Goal: Information Seeking & Learning: Learn about a topic

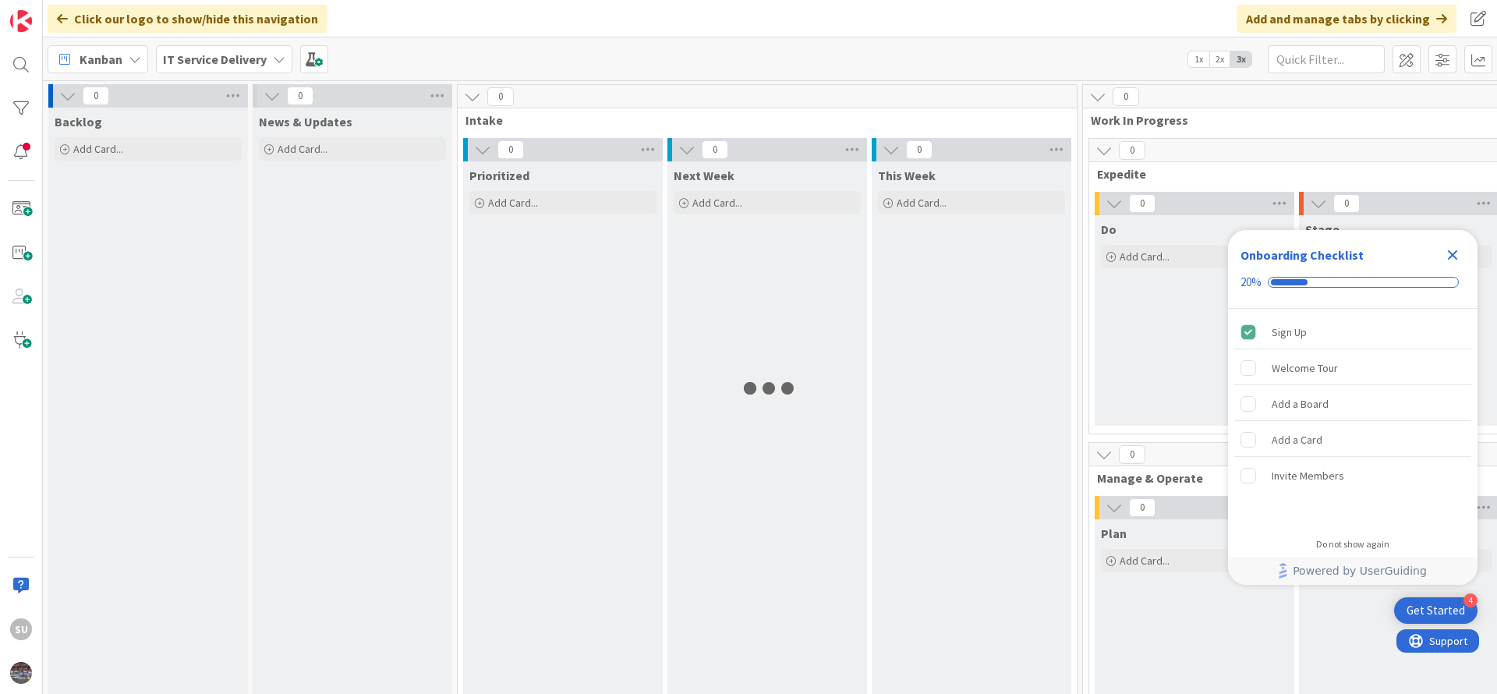
click at [1455, 257] on icon "Close Checklist" at bounding box center [1453, 255] width 10 height 10
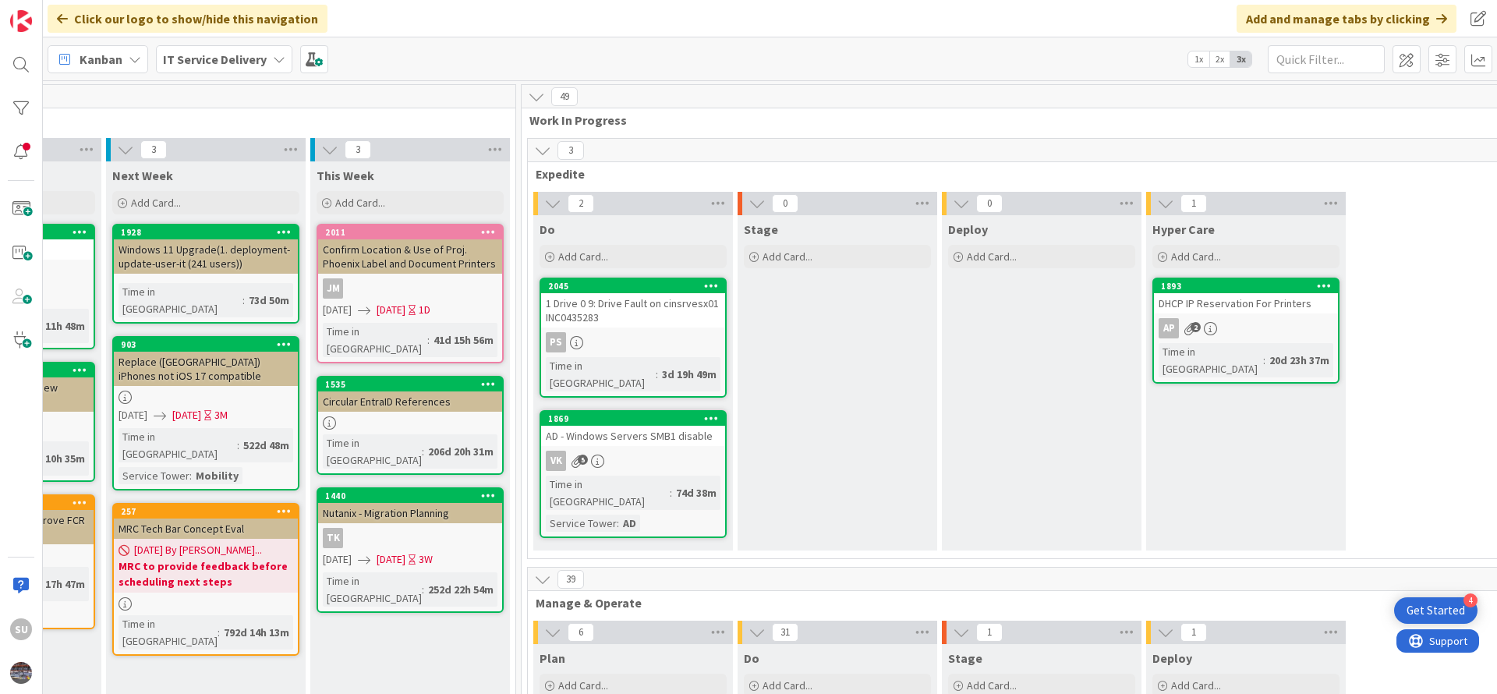
scroll to position [0, 677]
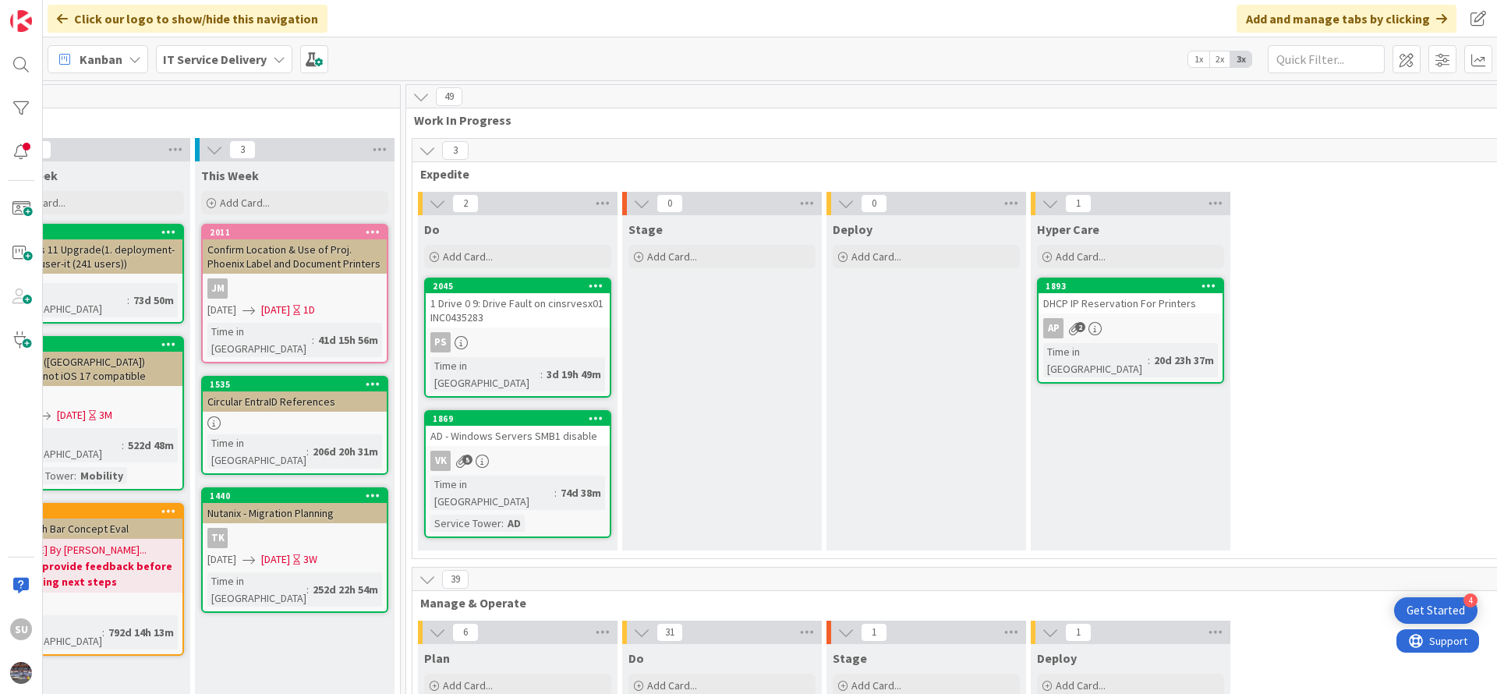
click at [518, 338] on div "PS" at bounding box center [518, 342] width 184 height 20
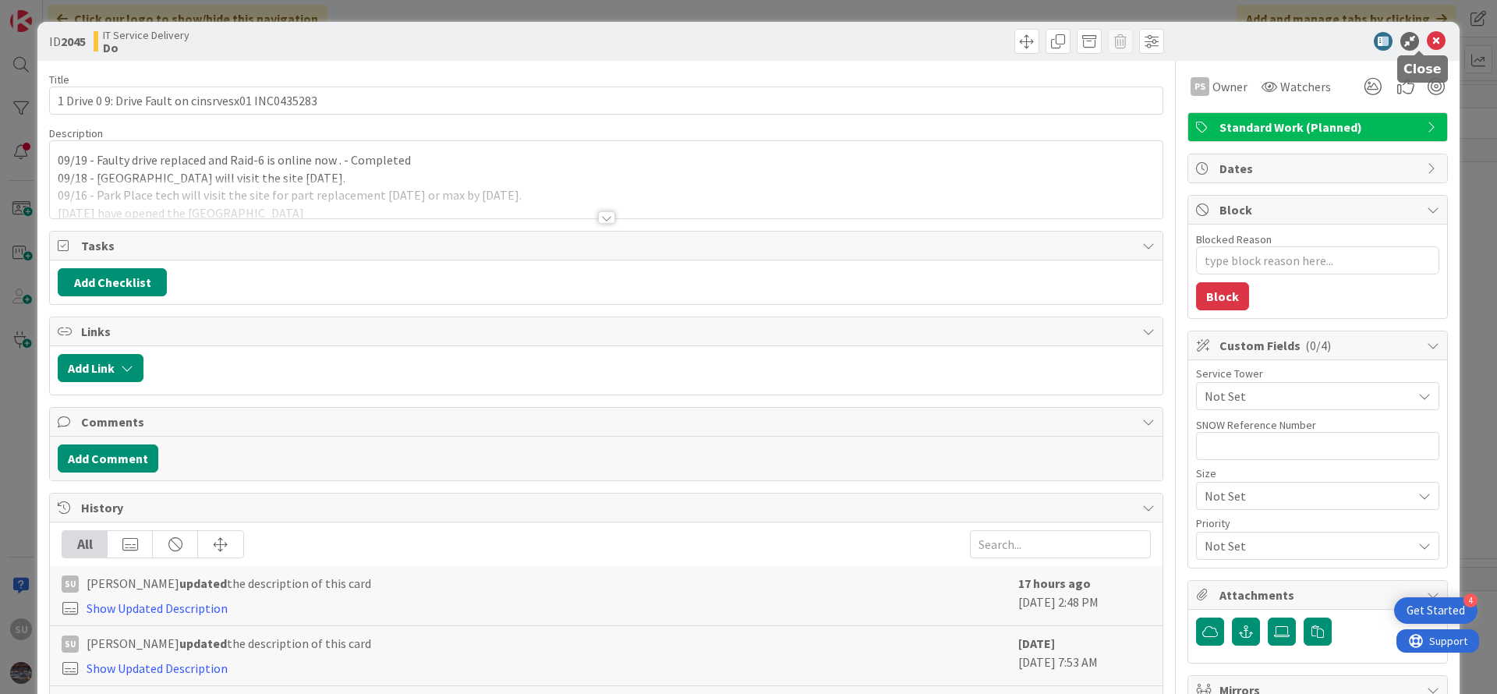
click at [1427, 44] on icon at bounding box center [1436, 41] width 19 height 19
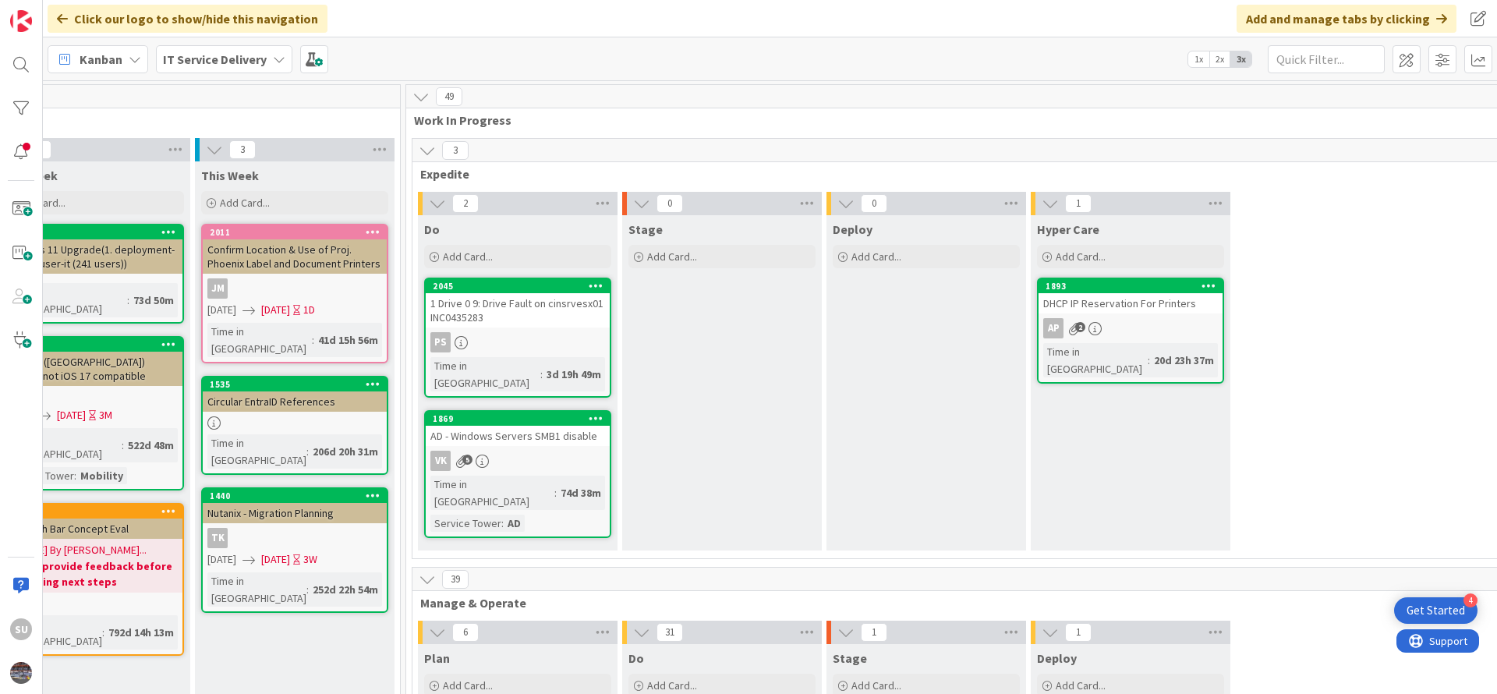
scroll to position [117, 677]
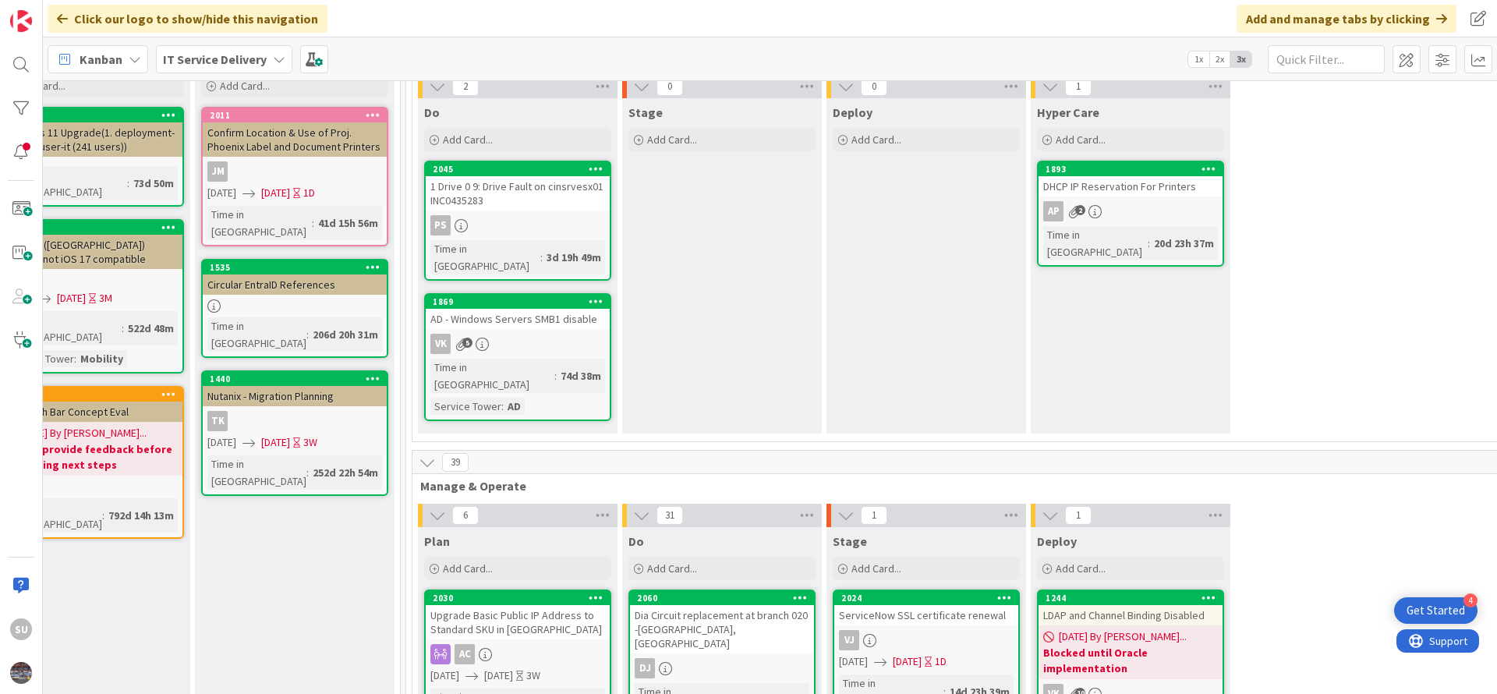
click at [547, 334] on div "VK 5" at bounding box center [518, 344] width 184 height 20
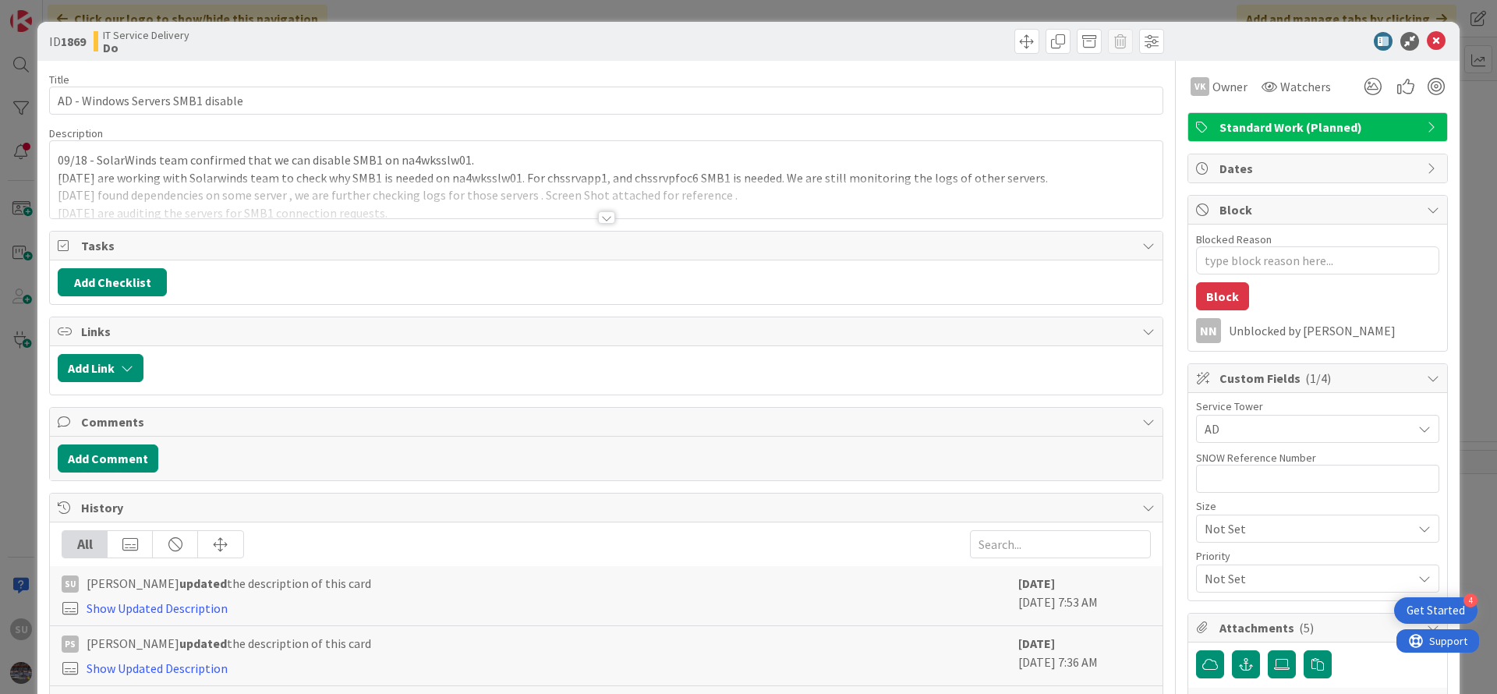
type textarea "x"
click at [598, 218] on div at bounding box center [606, 217] width 17 height 12
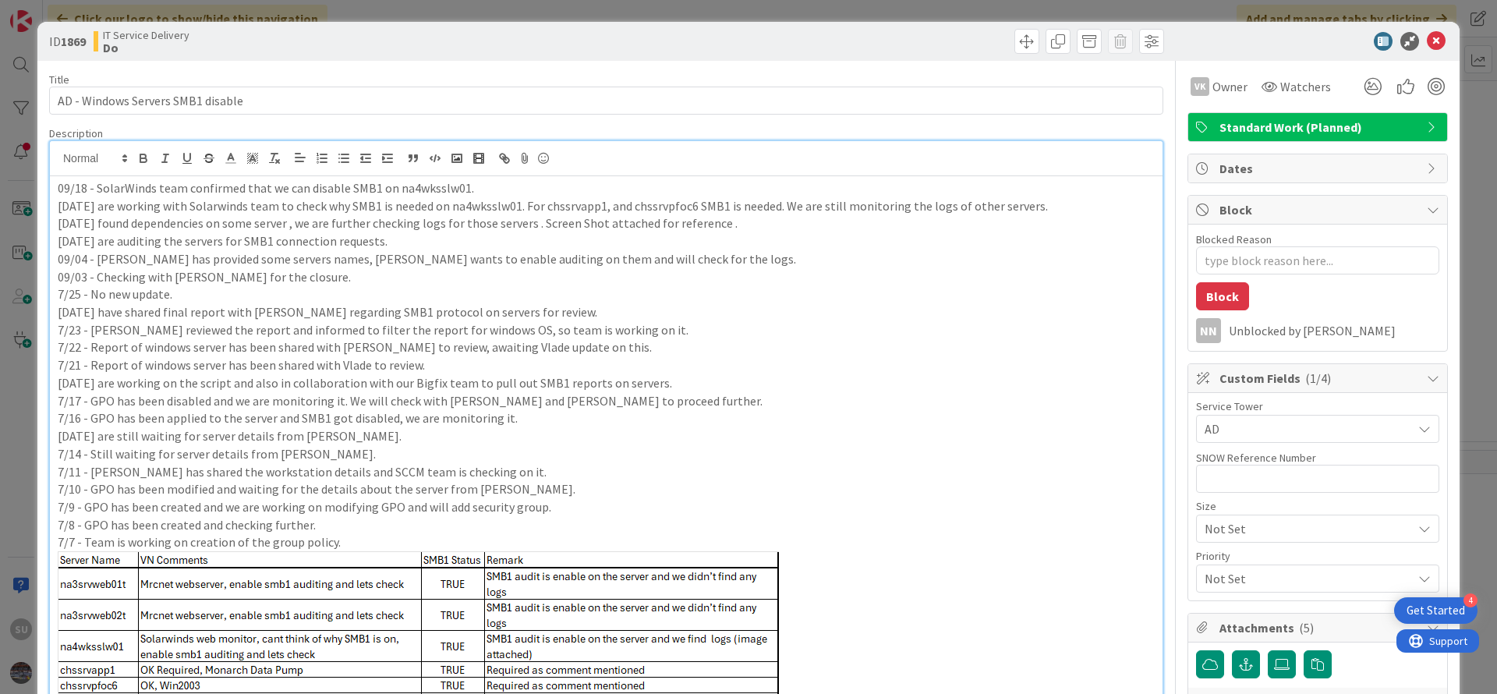
click at [49, 185] on div "SU [PERSON_NAME] just joined 09/18 - SolarWinds team confirmed that we can disa…" at bounding box center [606, 557] width 1114 height 835
click at [55, 185] on div "09/18 - SolarWinds team confirmed that we can disable SMB1 on na4wksslw01. [DAT…" at bounding box center [606, 575] width 1113 height 799
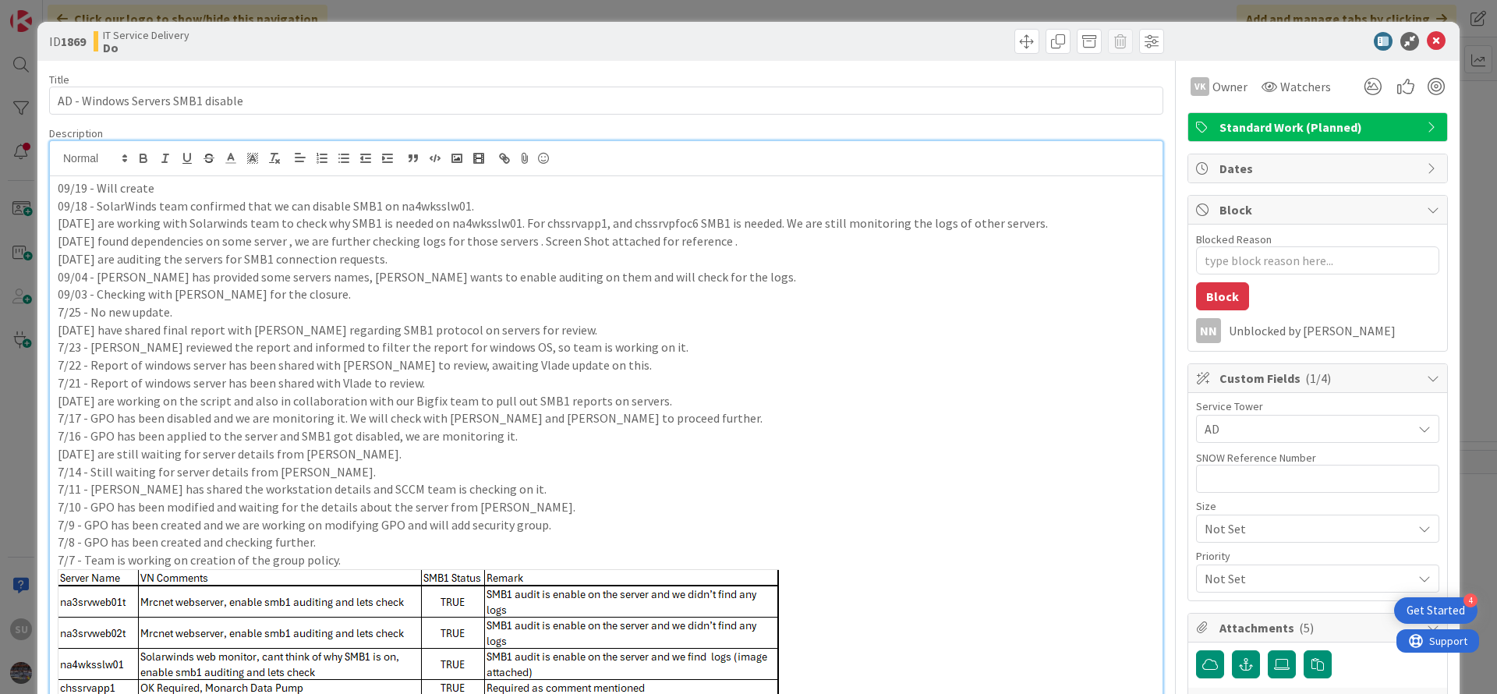
click at [175, 189] on p "09/19 - Will create" at bounding box center [606, 188] width 1097 height 18
drag, startPoint x: 356, startPoint y: 190, endPoint x: 117, endPoint y: 189, distance: 239.4
click at [117, 189] on p "09/19 - Will create SR for test servers to disable the SMBv1" at bounding box center [606, 188] width 1097 height 18
click at [373, 189] on p "09/19 - Will are working with Server owner to disable SMBv1" at bounding box center [606, 188] width 1097 height 18
click at [113, 187] on p "09/19 - Will are working with Server owner to disable SMBv1 in test server wher…" at bounding box center [606, 188] width 1097 height 18
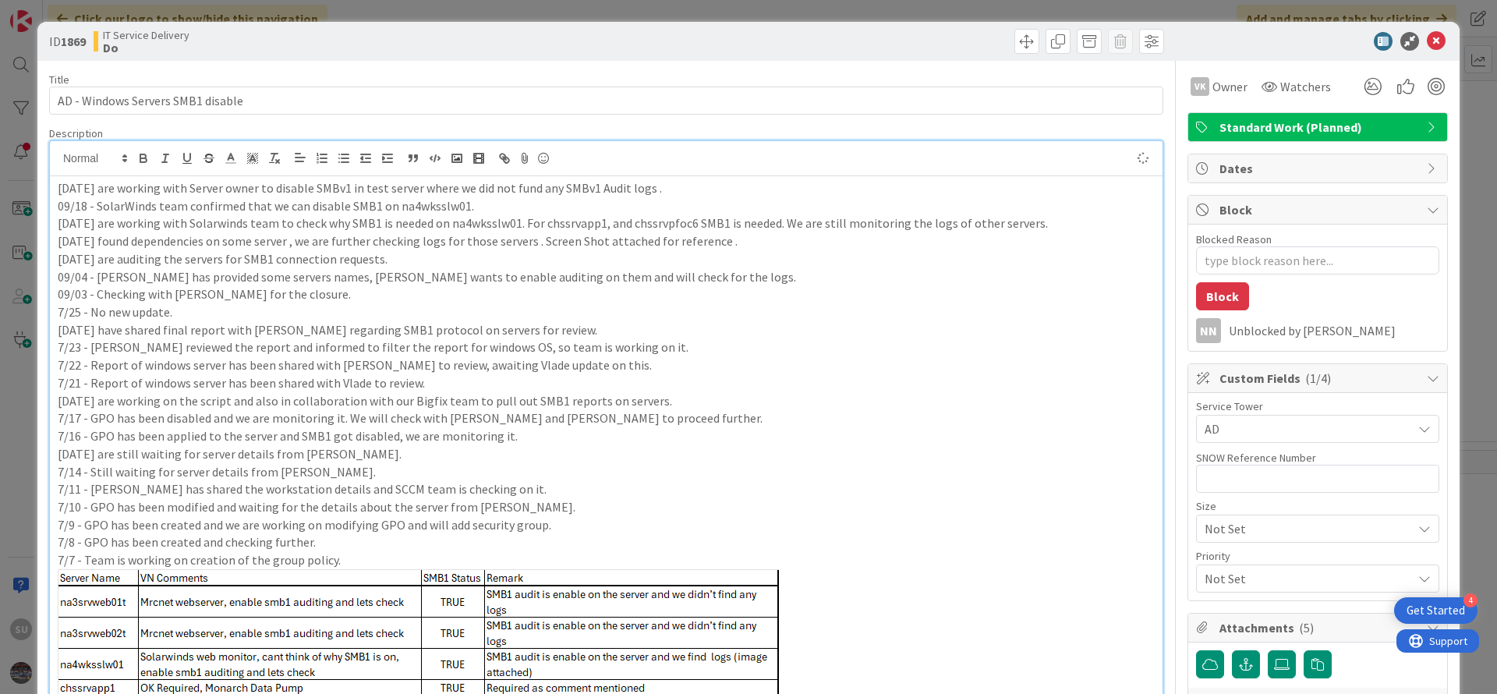
click at [356, 296] on p "09/03 - Checking with [PERSON_NAME] for the closure." at bounding box center [606, 294] width 1097 height 18
click at [535, 193] on p "[DATE] are working with Server owner to disable SMBv1 in test server where we d…" at bounding box center [606, 188] width 1097 height 18
click at [572, 207] on p "09/18 - SolarWinds team confirmed that we can disable SMB1 on na4wksslw01." at bounding box center [606, 206] width 1097 height 18
type textarea "x"
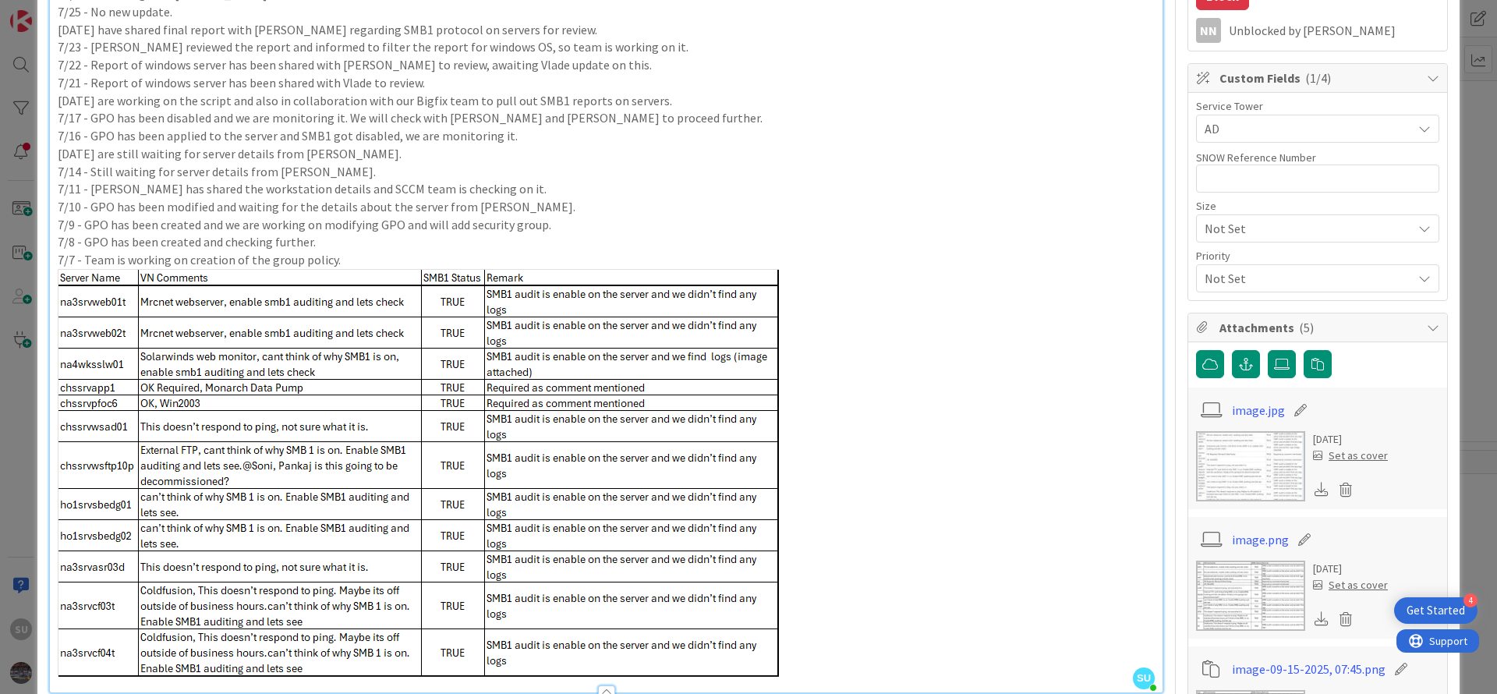
scroll to position [468, 0]
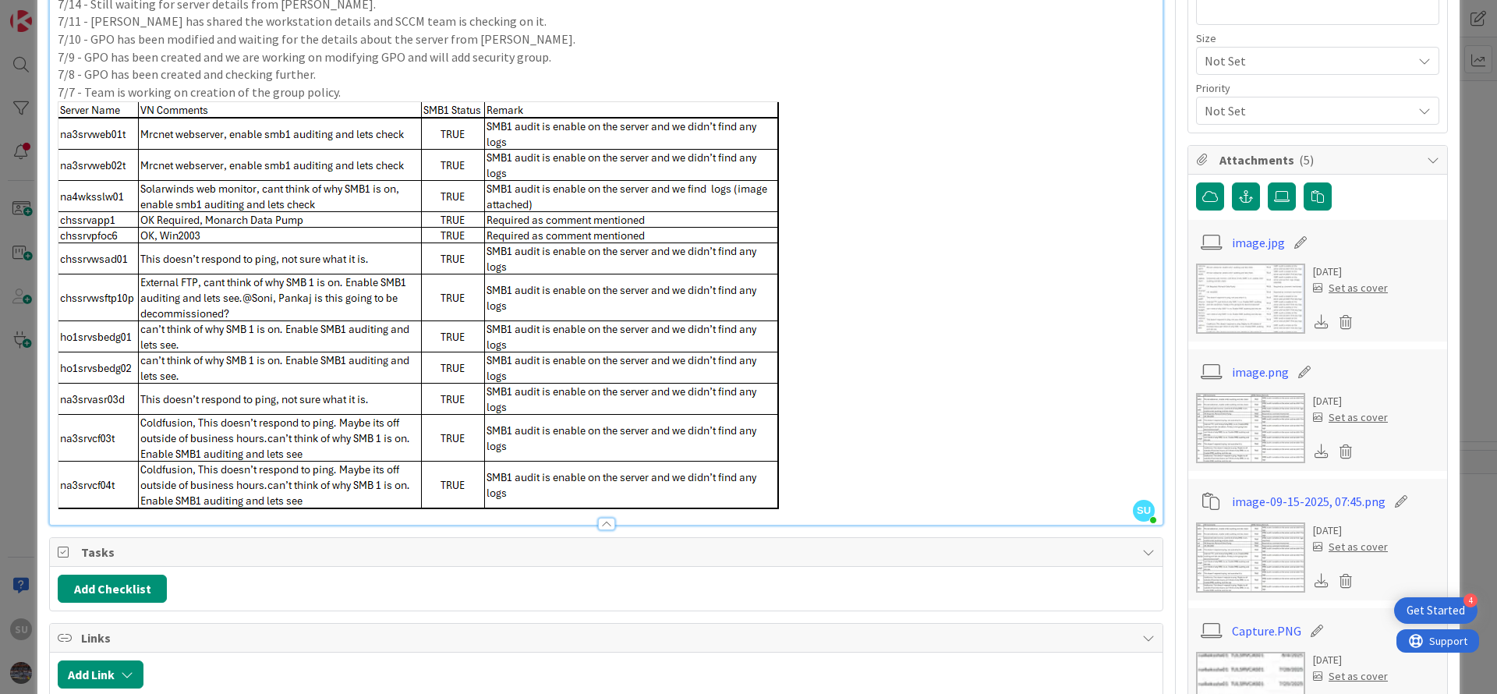
drag, startPoint x: 655, startPoint y: 239, endPoint x: 470, endPoint y: 229, distance: 185.1
click at [470, 229] on img at bounding box center [418, 305] width 721 height 408
click at [528, 278] on img at bounding box center [418, 305] width 721 height 408
click at [558, 229] on img at bounding box center [418, 305] width 721 height 408
click at [590, 218] on img at bounding box center [418, 305] width 721 height 408
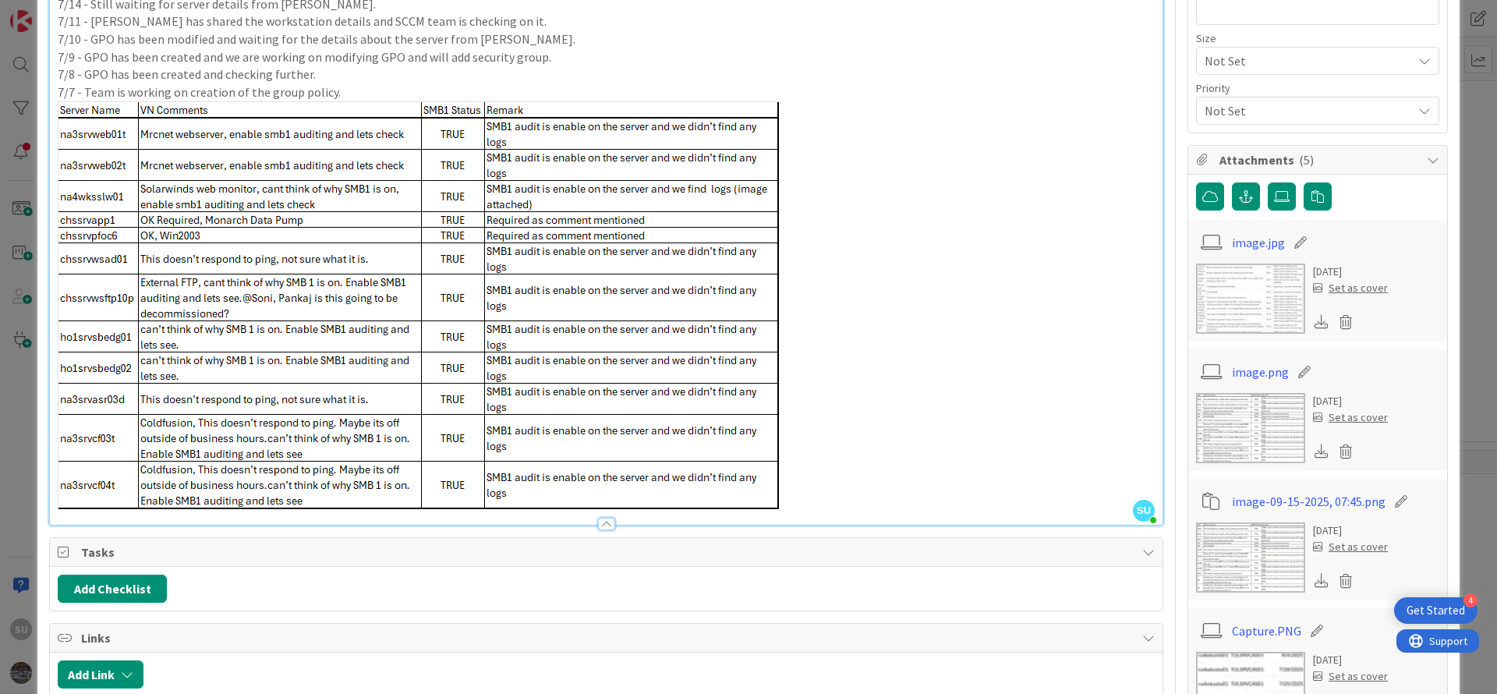
click at [878, 306] on p at bounding box center [606, 305] width 1097 height 408
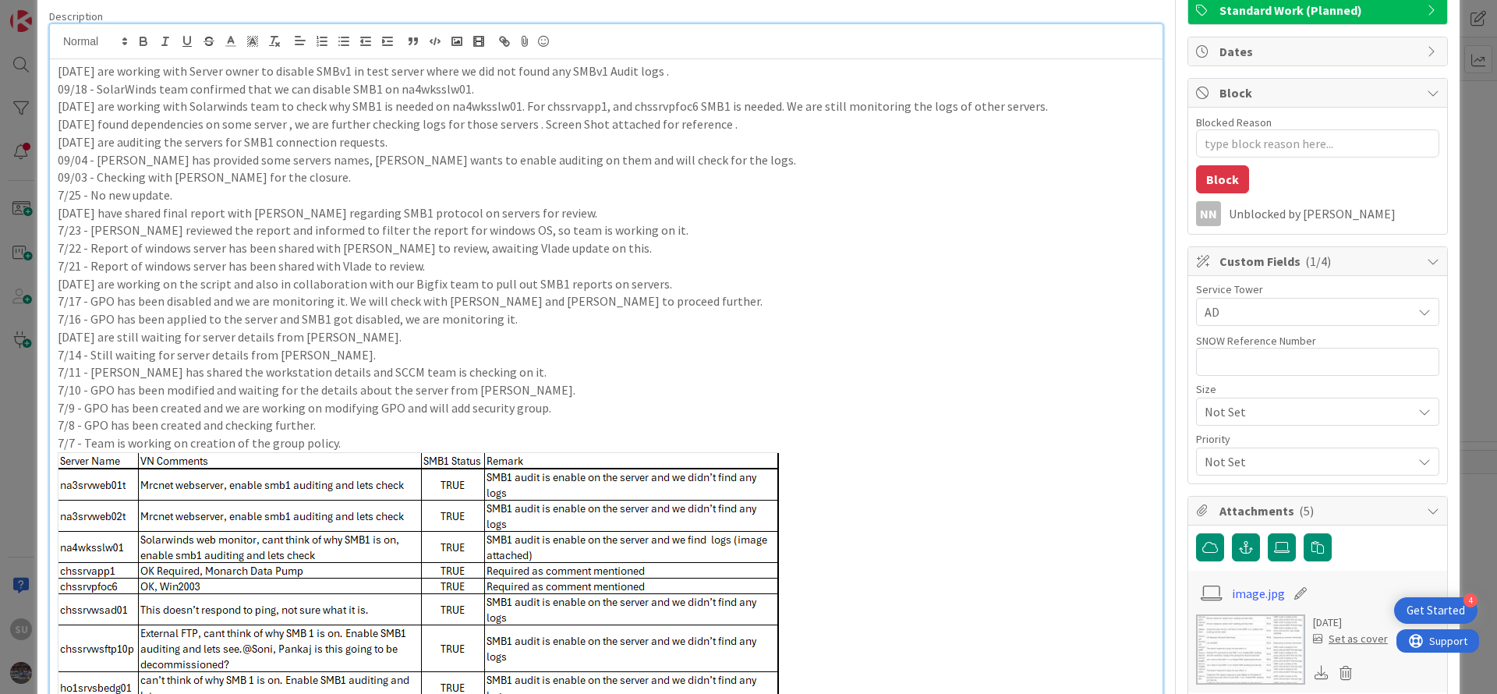
scroll to position [0, 0]
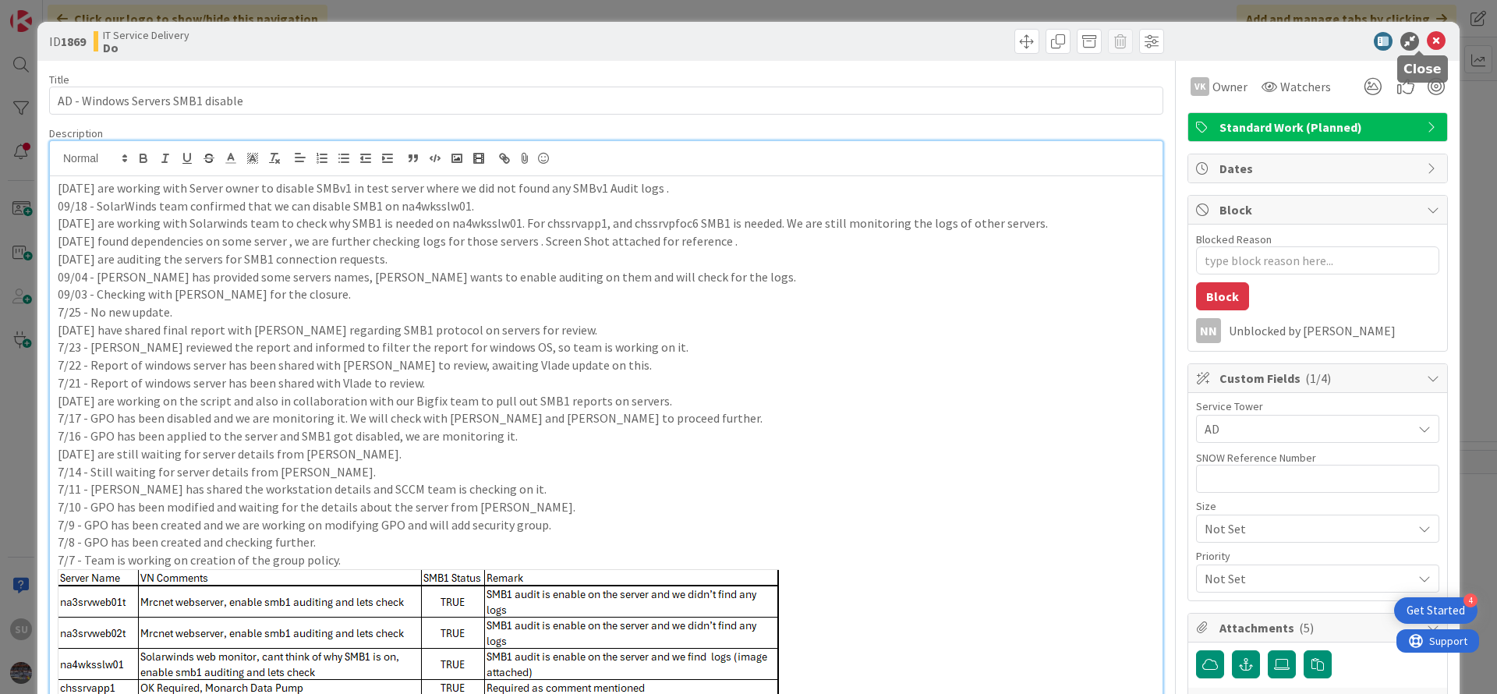
click at [1427, 37] on icon at bounding box center [1436, 41] width 19 height 19
